Goal: Book appointment/travel/reservation

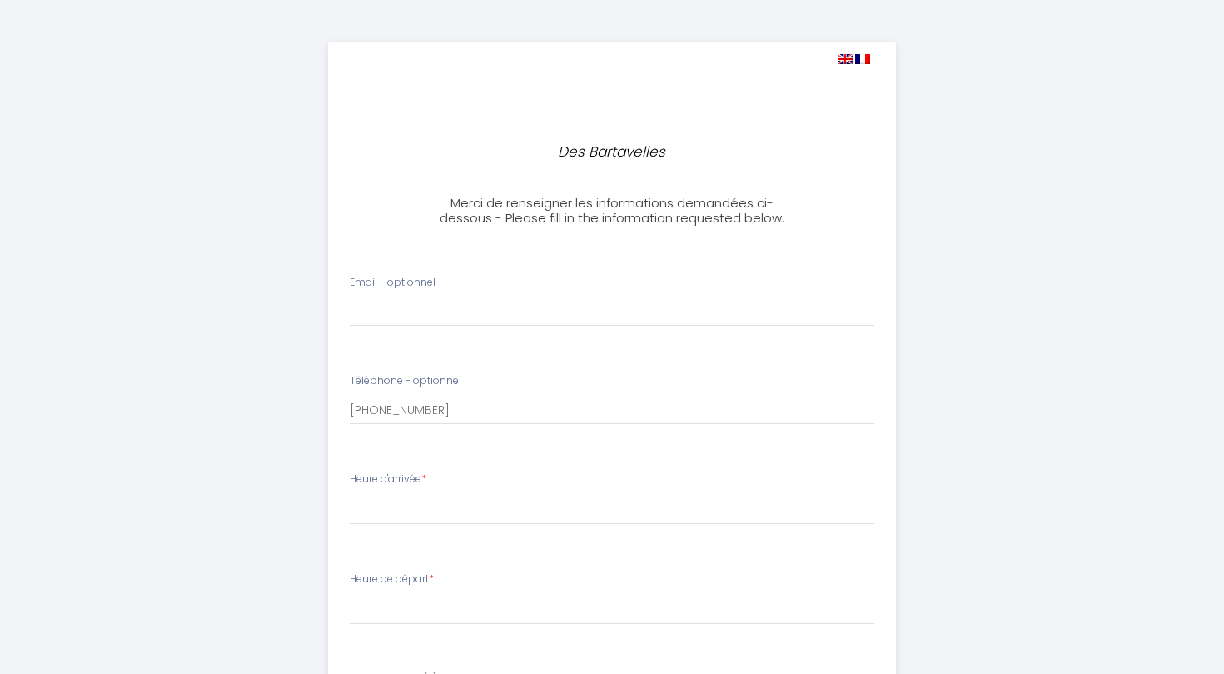
select select
click at [405, 317] on input "Email - optionnel" at bounding box center [613, 312] width 526 height 30
type input "elodie.harry10800@gmail.com"
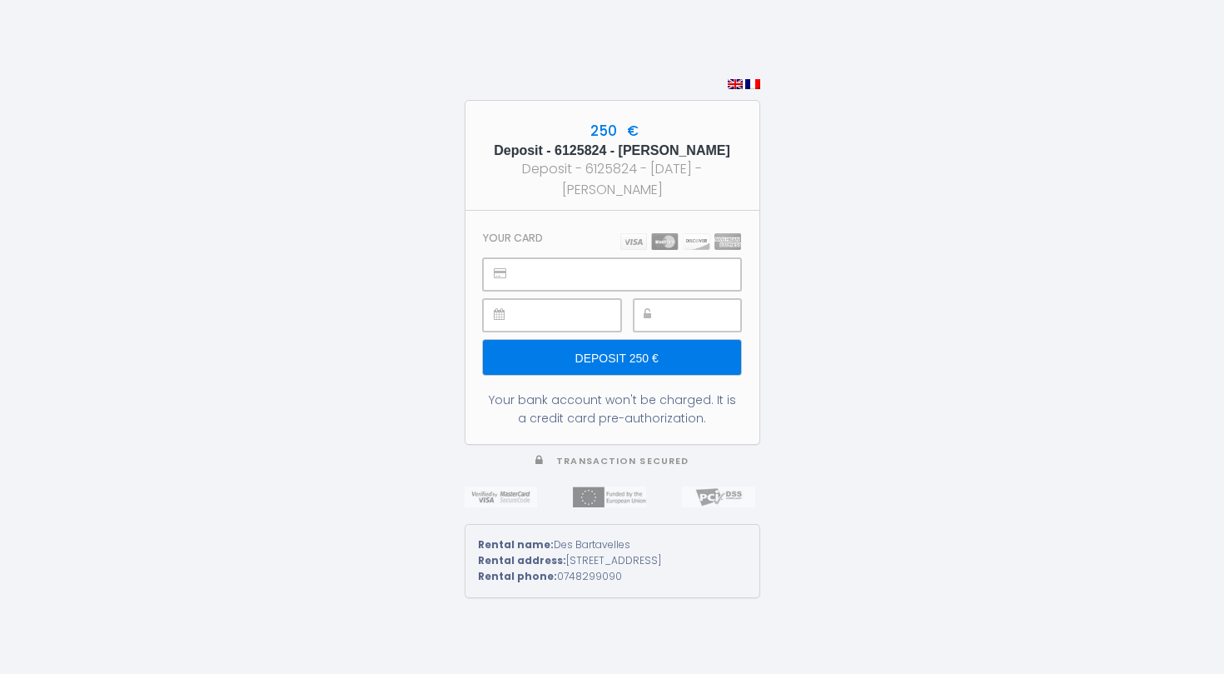
click at [679, 363] on input "Deposit 250 €" at bounding box center [611, 357] width 257 height 35
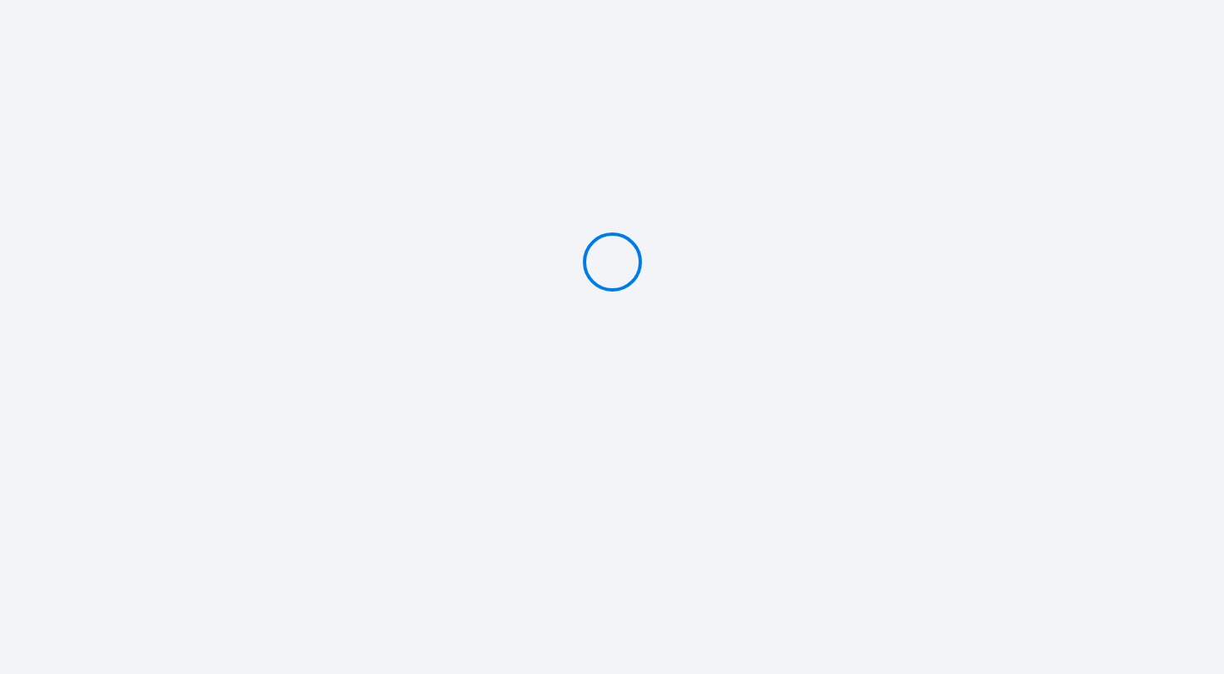
type input "Deposit 250 €"
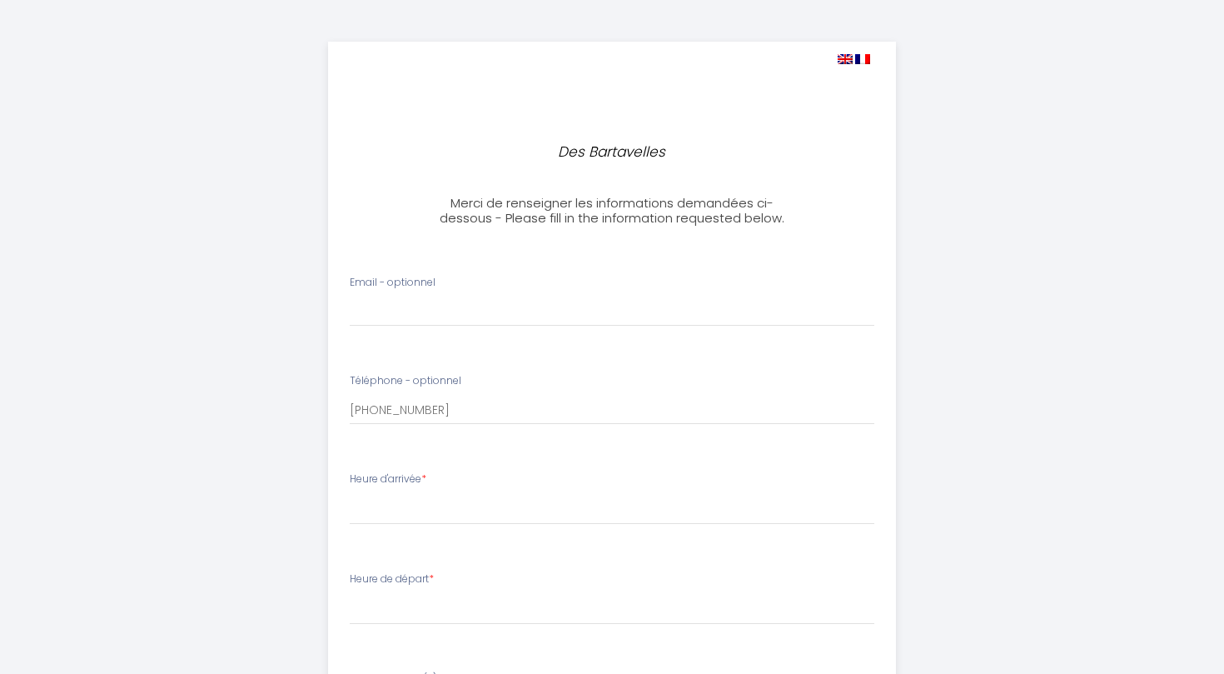
select select
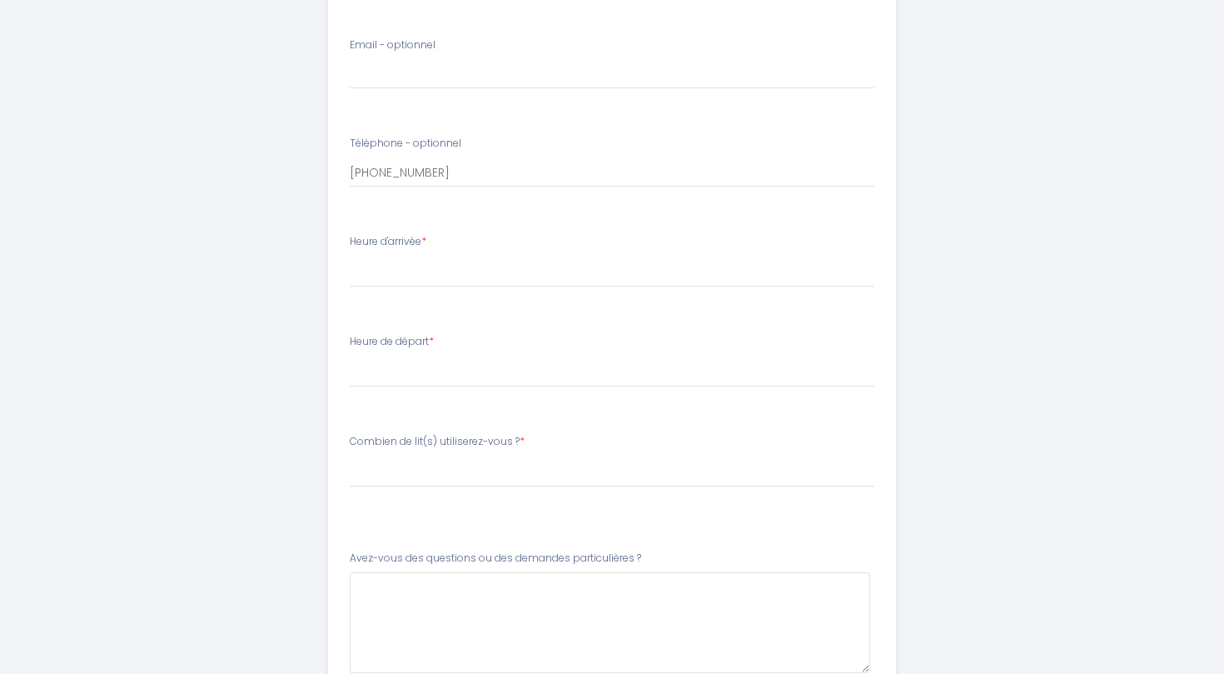
scroll to position [234, 0]
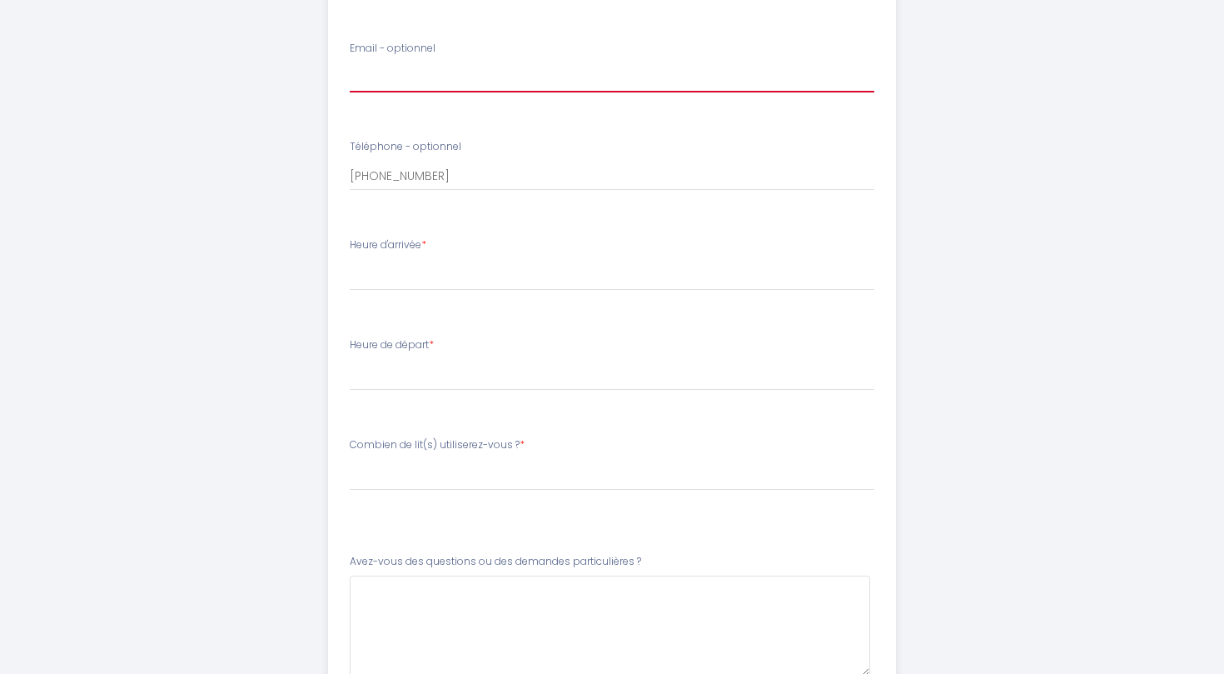
click at [440, 67] on input "Email - optionnel" at bounding box center [613, 77] width 526 height 30
type input "elodie.harry10800@gmail.com"
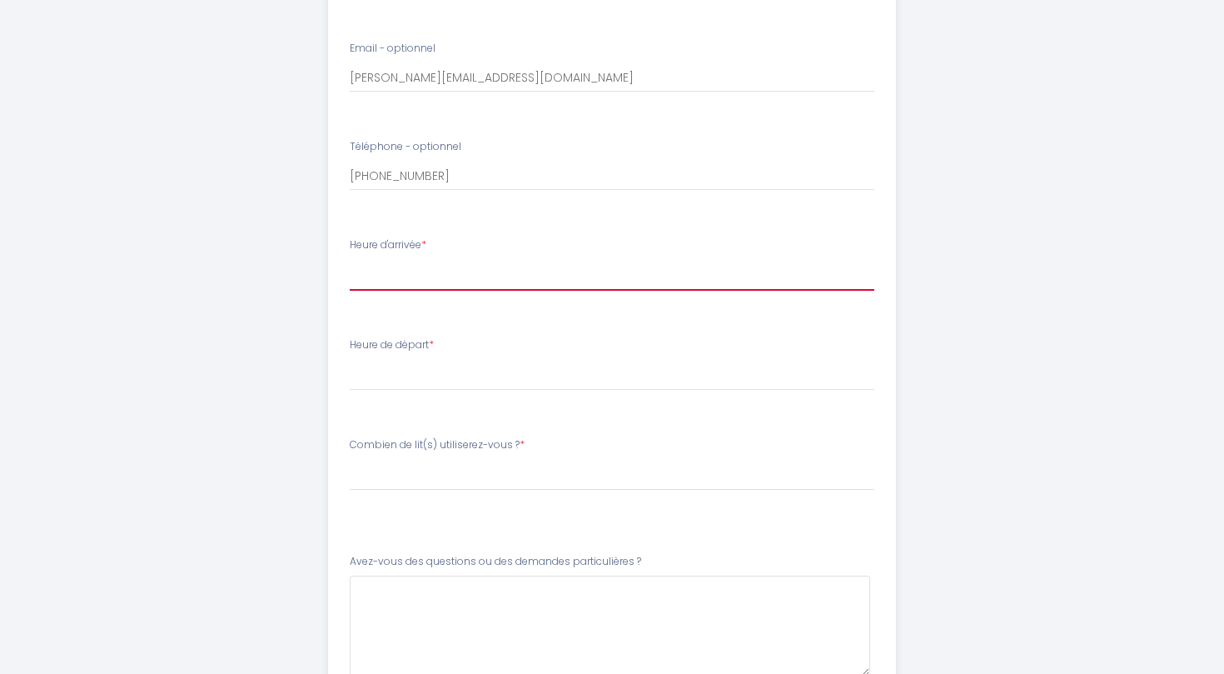
click at [418, 282] on select "16:00 16:30 17:00 17:30 18:00 18:30 19:00 19:30 20:00 20:30 21:00 21:30 22:00 2…" at bounding box center [613, 275] width 526 height 32
select select "17:00"
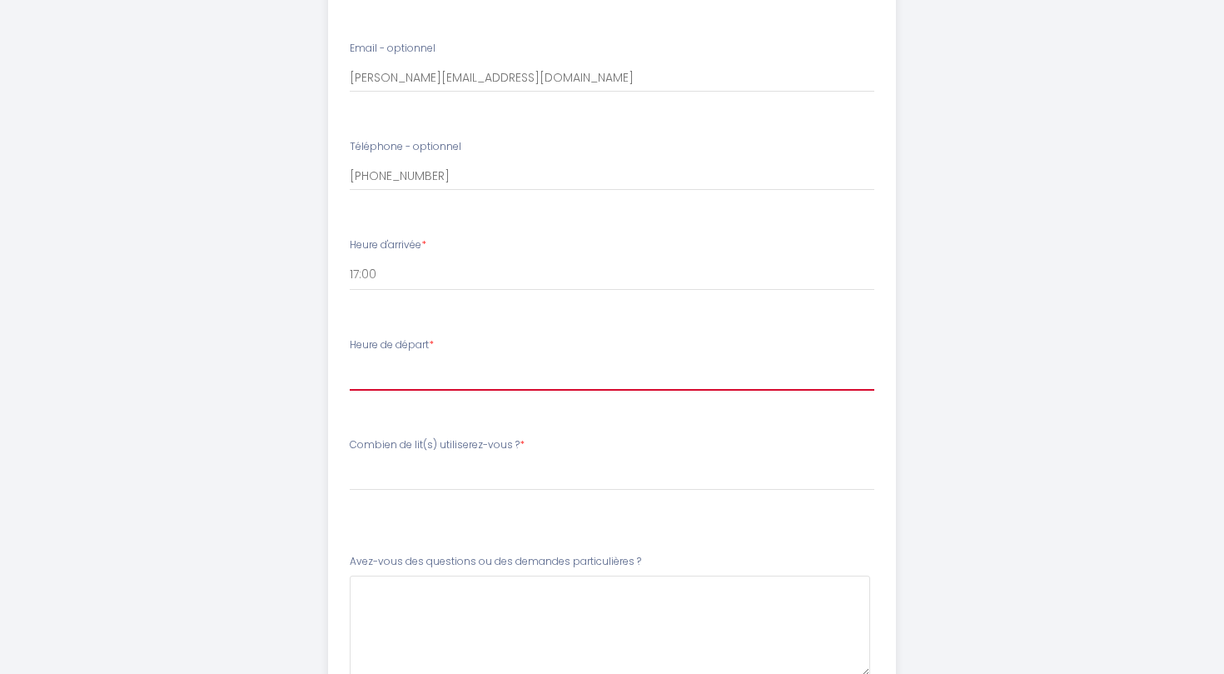
click at [389, 368] on select "00:00 00:30 01:00 01:30 02:00 02:30 03:00 03:30 04:00 04:30 05:00 05:30 06:00 0…" at bounding box center [613, 375] width 526 height 32
select select "10:00"
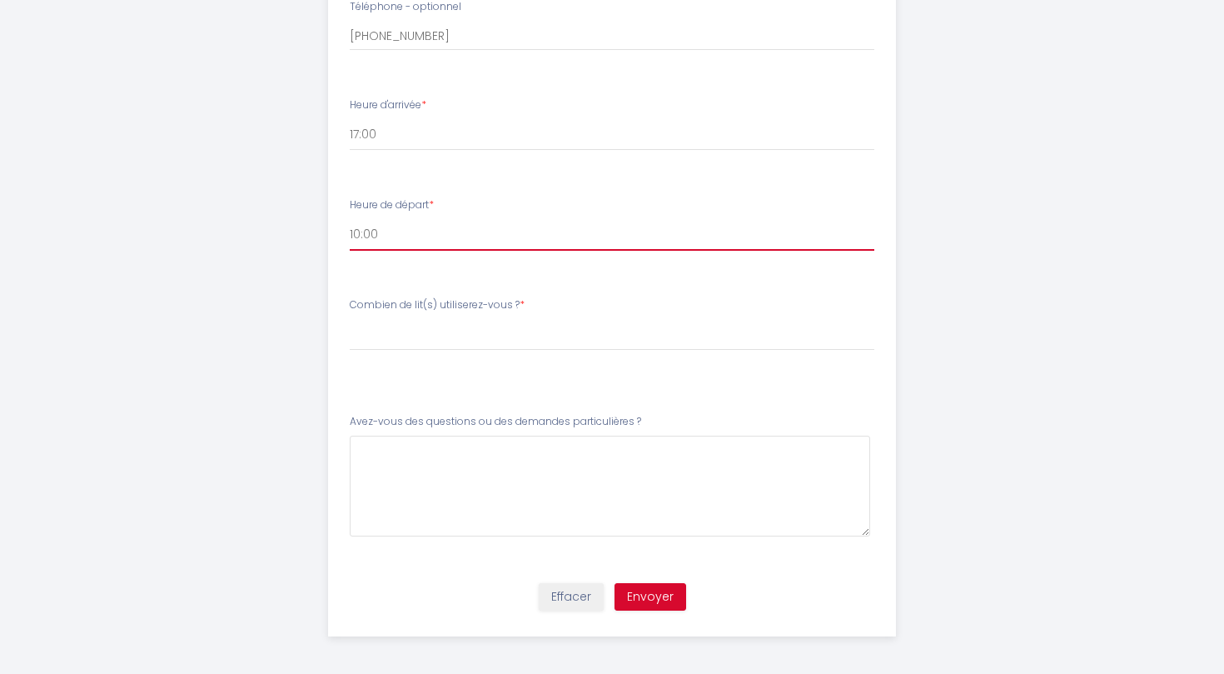
scroll to position [378, 0]
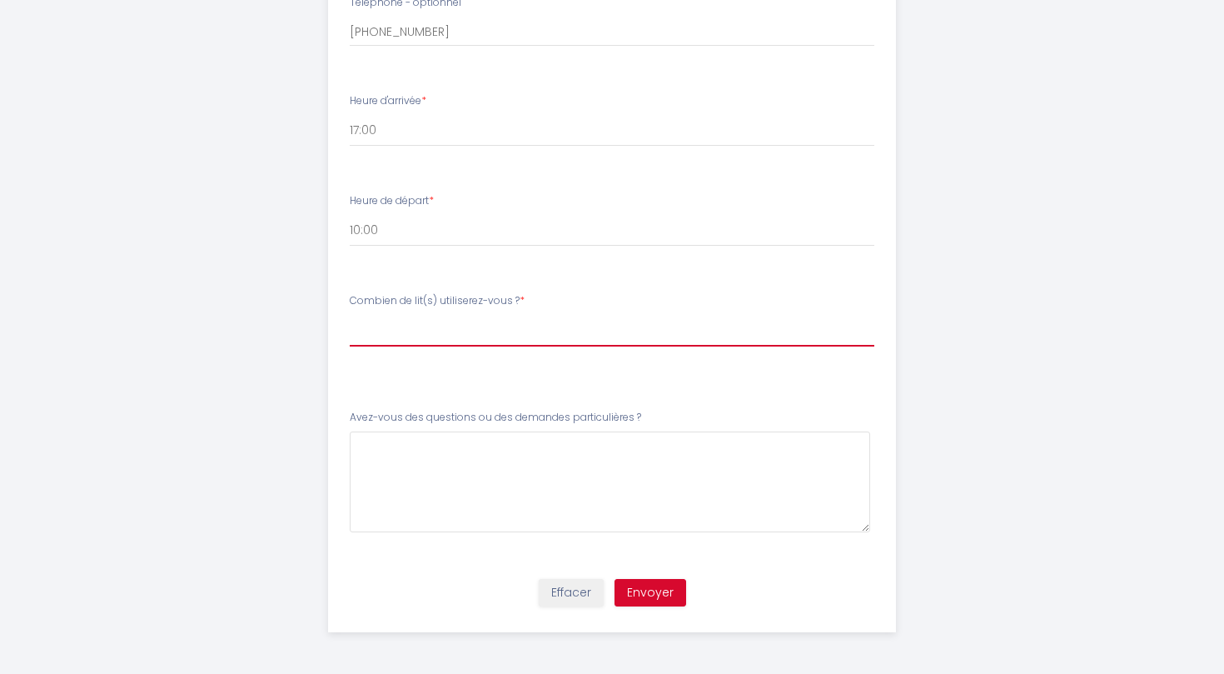
click at [486, 336] on select "Veuillez ChoisirCombien de lit(s) utiliserez-vous ? 1 lit queen-size 1 lit quee…" at bounding box center [613, 331] width 526 height 32
select select "1 lit queen-size"
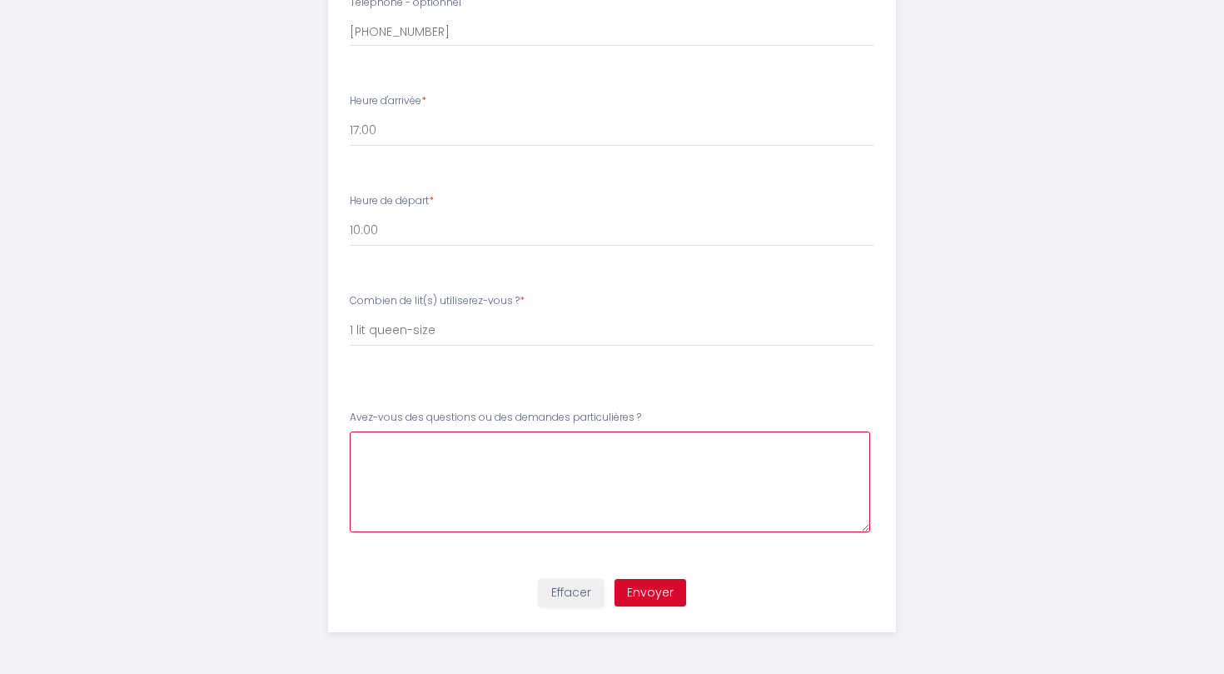
click at [396, 449] on \?5 at bounding box center [610, 481] width 521 height 101
type \?5 "N"
type \?5 "Heure d'arrivée sous réserve des conditions routières. Nous avons entre 8 à 9 h…"
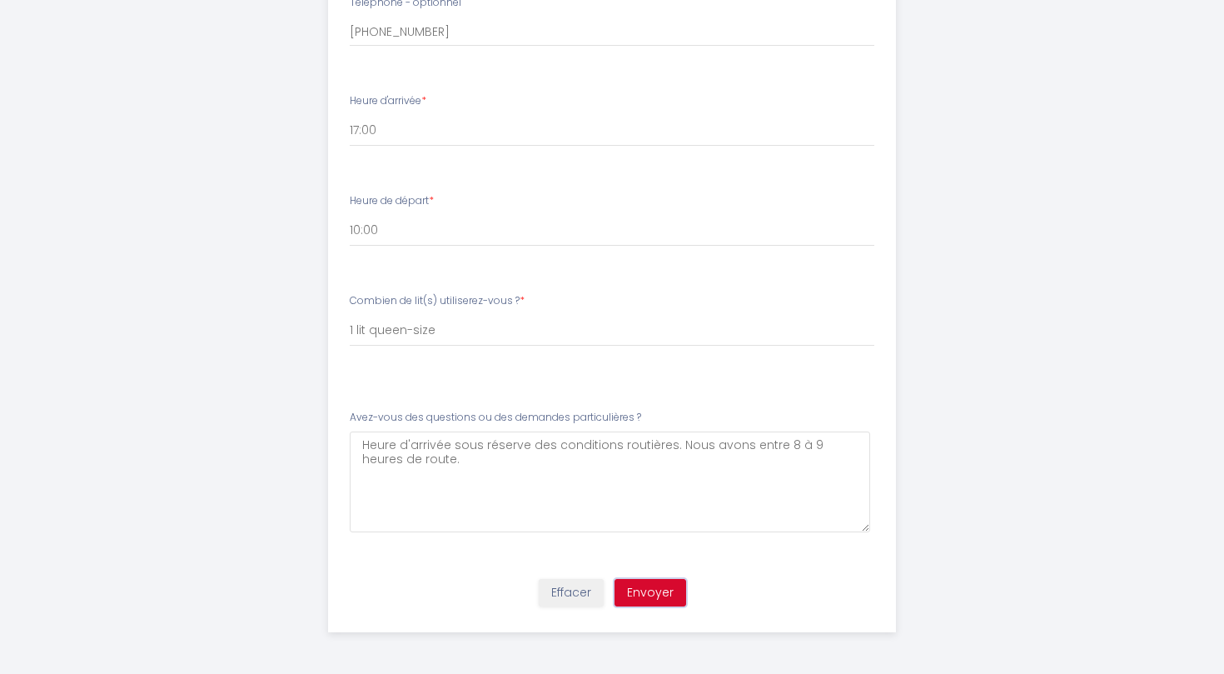
click at [656, 593] on button "Envoyer" at bounding box center [651, 593] width 72 height 28
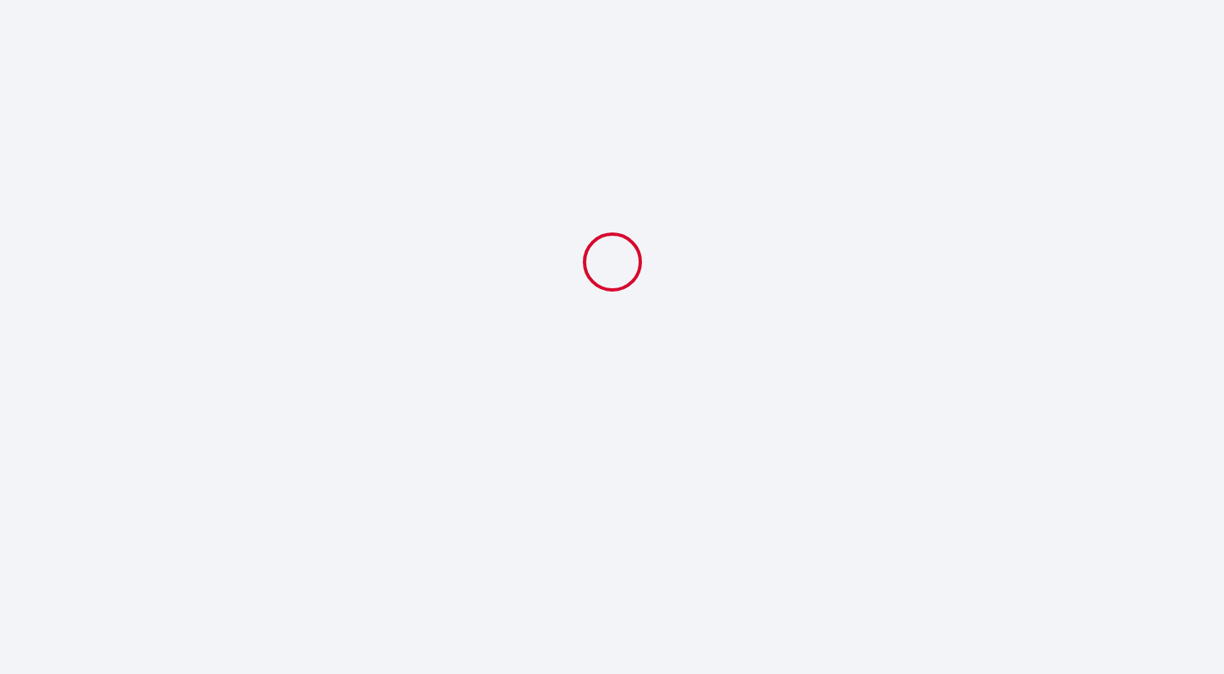
scroll to position [0, 0]
select select "17:00"
select select "10:00"
select select "1 lit queen-size"
